Goal: Information Seeking & Learning: Learn about a topic

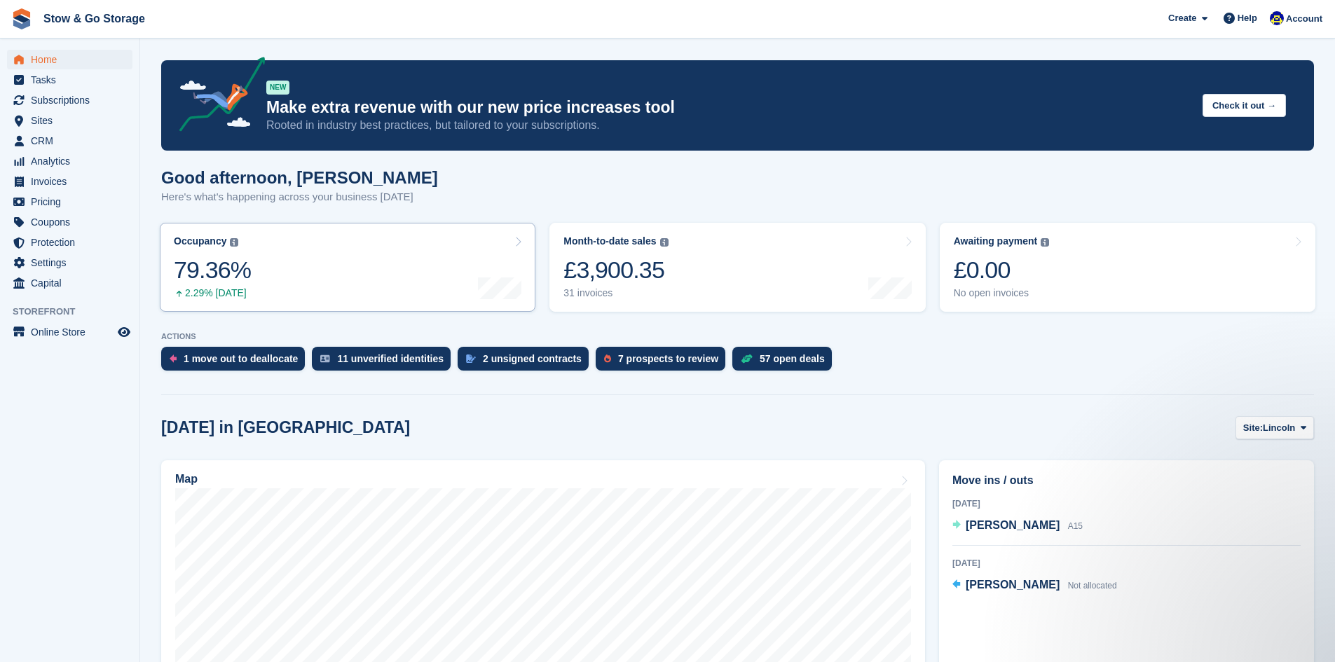
scroll to position [13, 0]
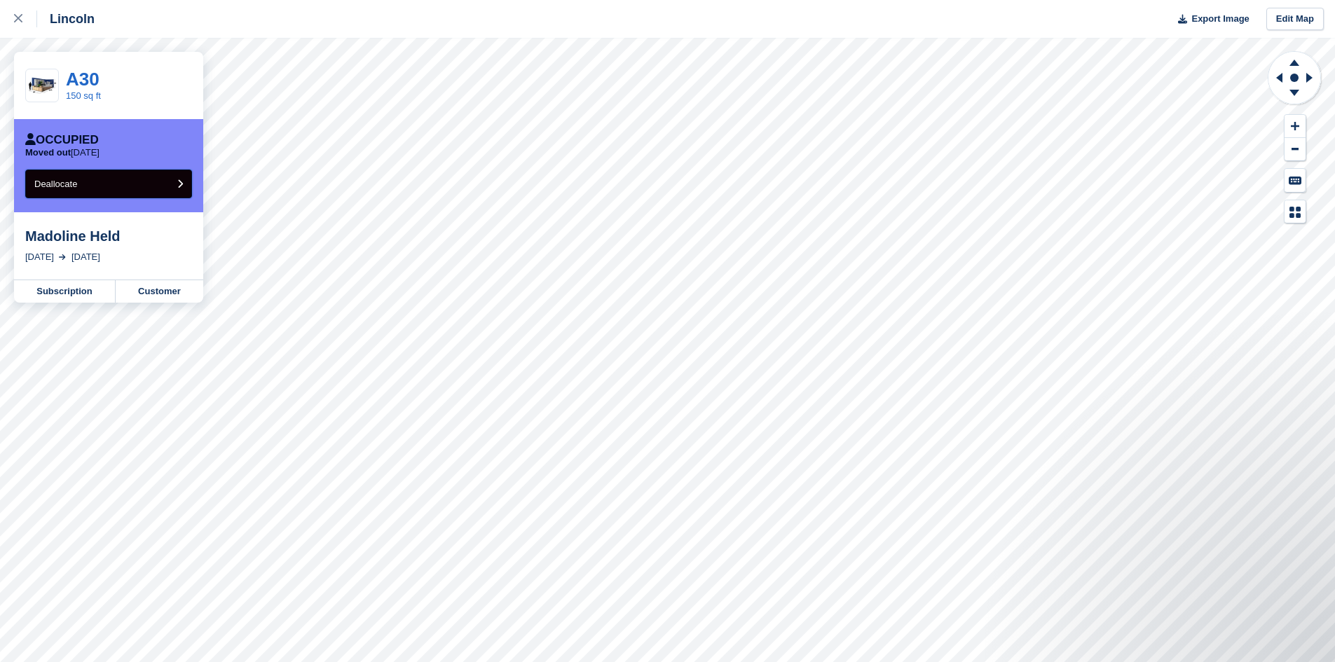
click at [90, 190] on button "Deallocate" at bounding box center [108, 184] width 167 height 29
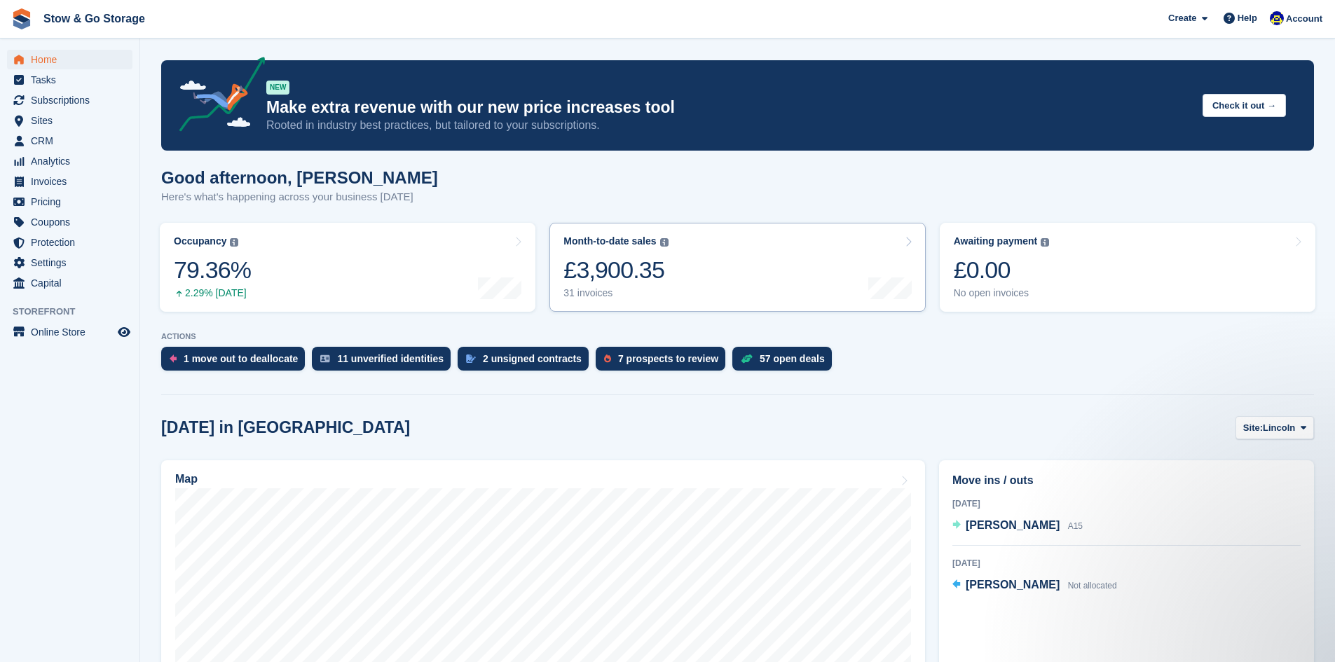
click at [806, 271] on link "Month-to-date sales The sum of all finalised invoices generated this month to d…" at bounding box center [738, 267] width 376 height 89
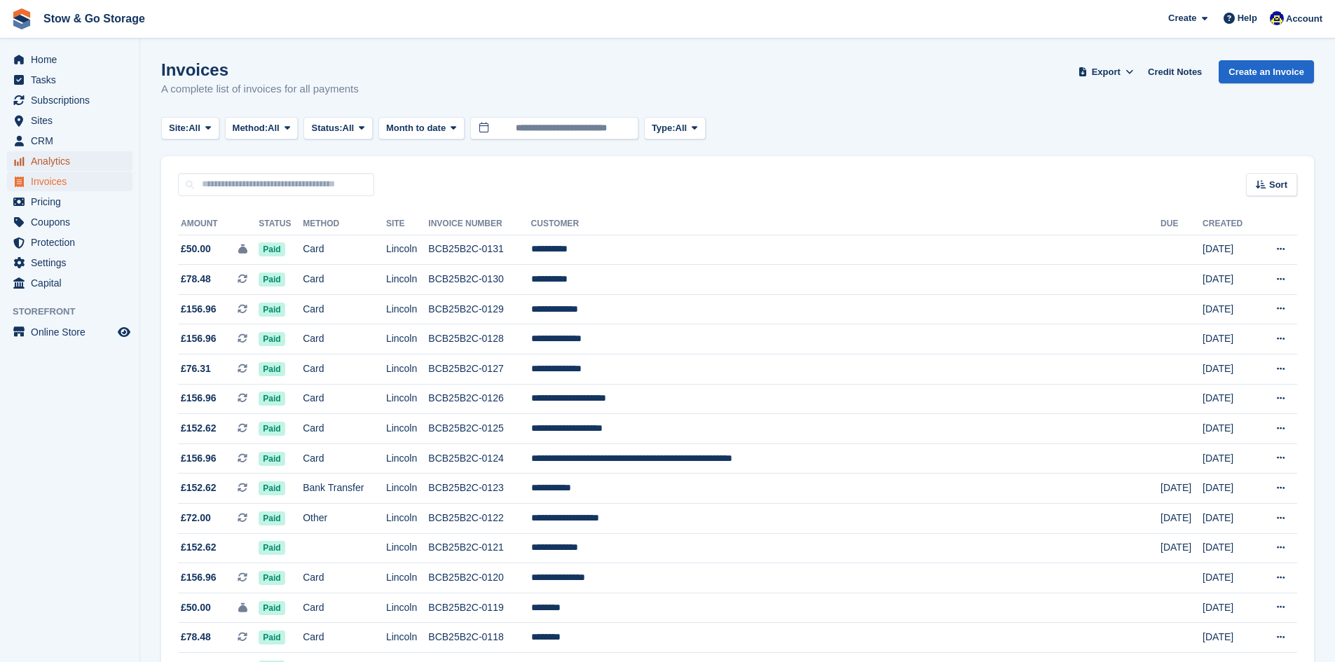
click at [86, 164] on span "Analytics" at bounding box center [73, 161] width 84 height 20
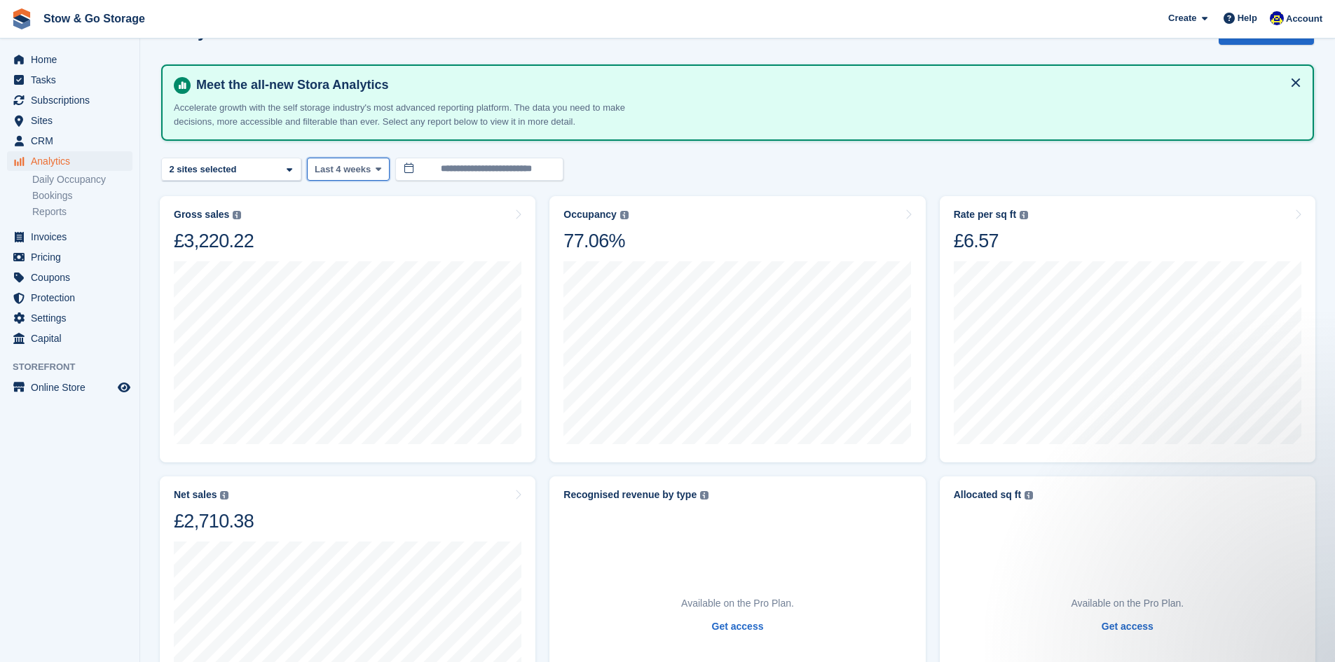
click at [354, 175] on span "Last 4 weeks" at bounding box center [343, 170] width 56 height 14
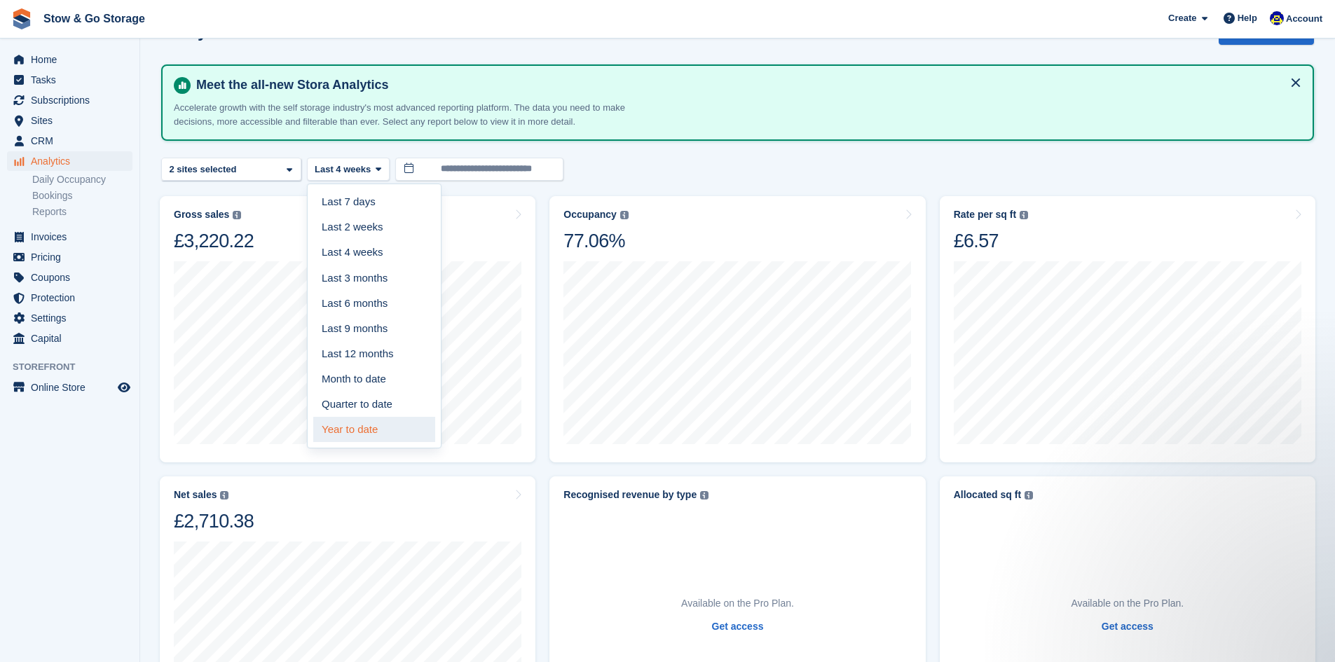
click at [376, 427] on link "Year to date" at bounding box center [374, 429] width 122 height 25
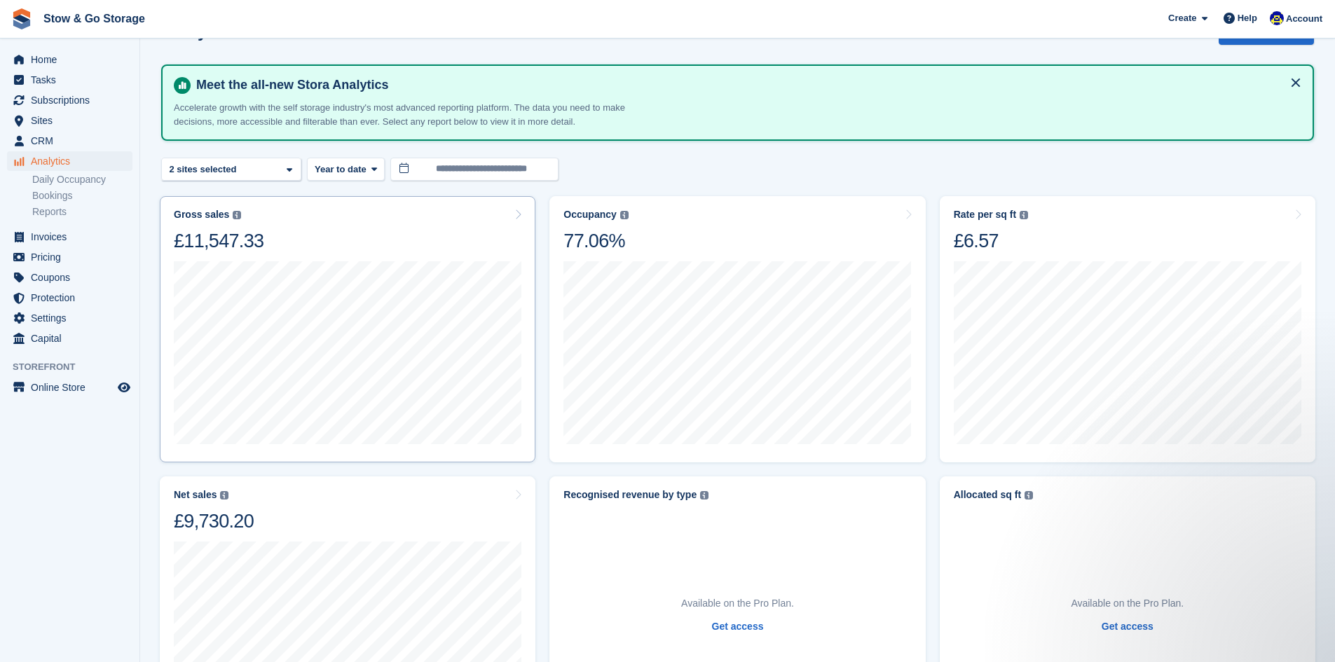
click at [393, 236] on div "Gross sales The sum of all finalised invoices, after discount and including tax…" at bounding box center [348, 231] width 348 height 44
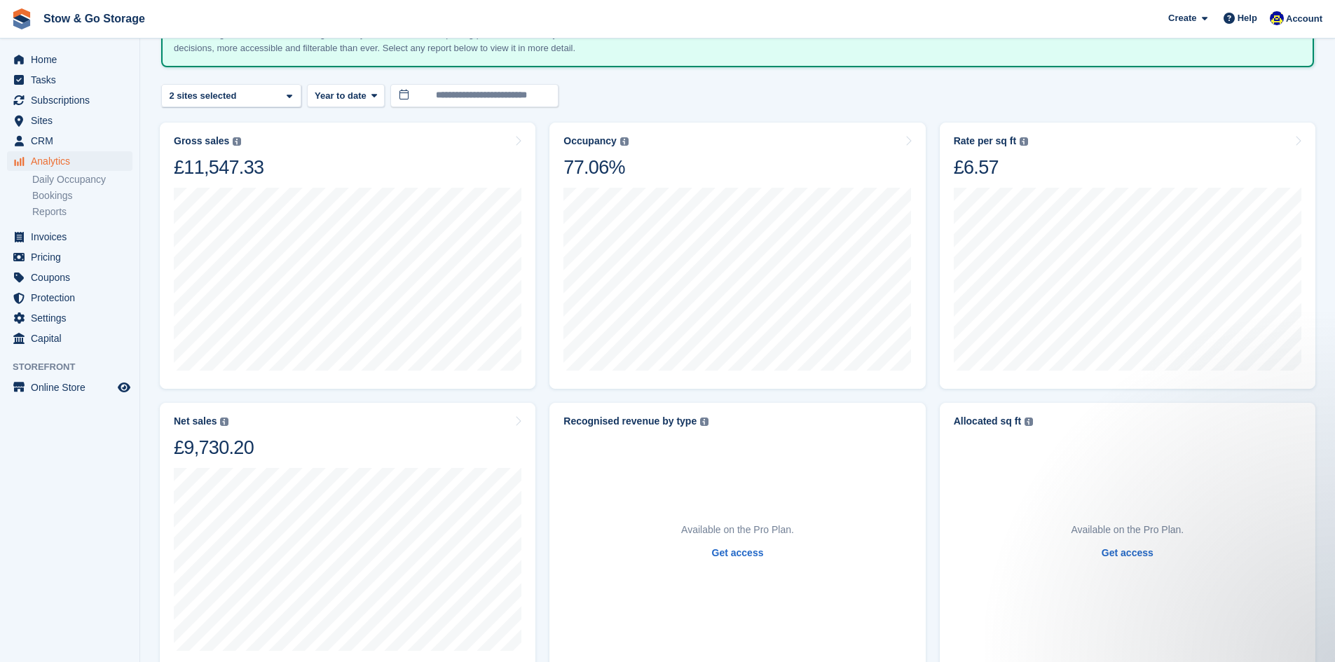
scroll to position [113, 0]
